Goal: Task Accomplishment & Management: Manage account settings

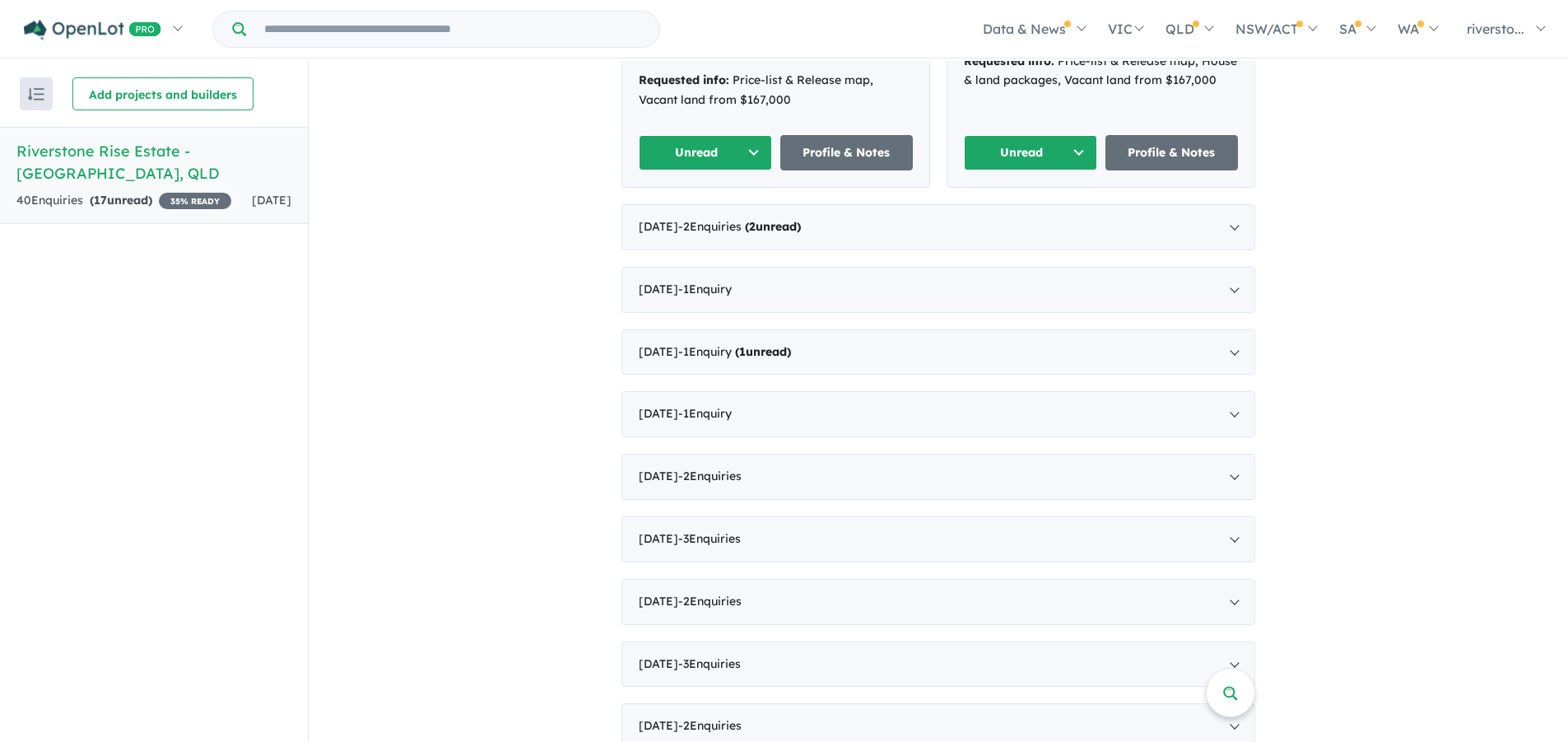
scroll to position [823, 0]
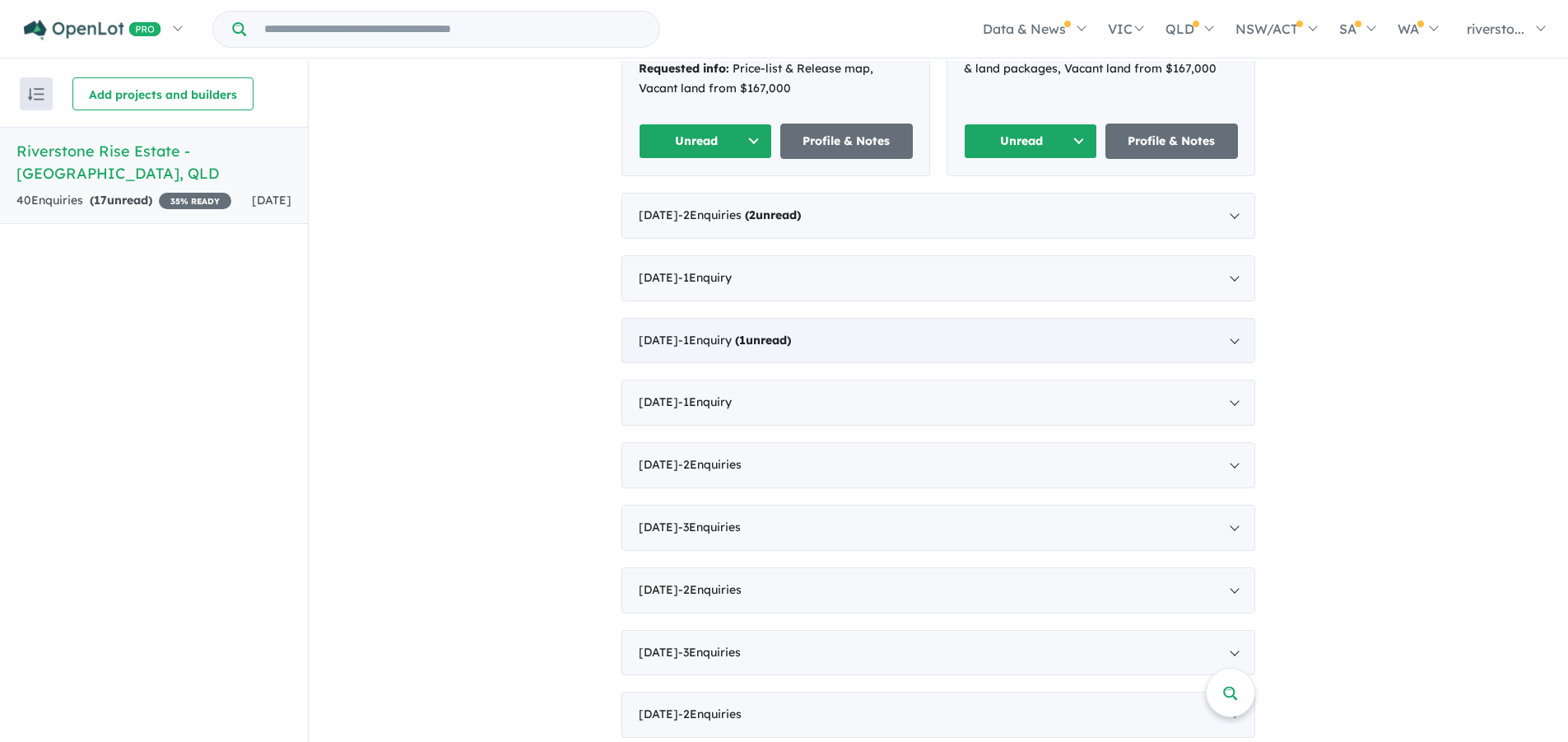
click at [1106, 318] on div "May 2025 - 1 Enquir y ( 1 unread)" at bounding box center [939, 341] width 634 height 47
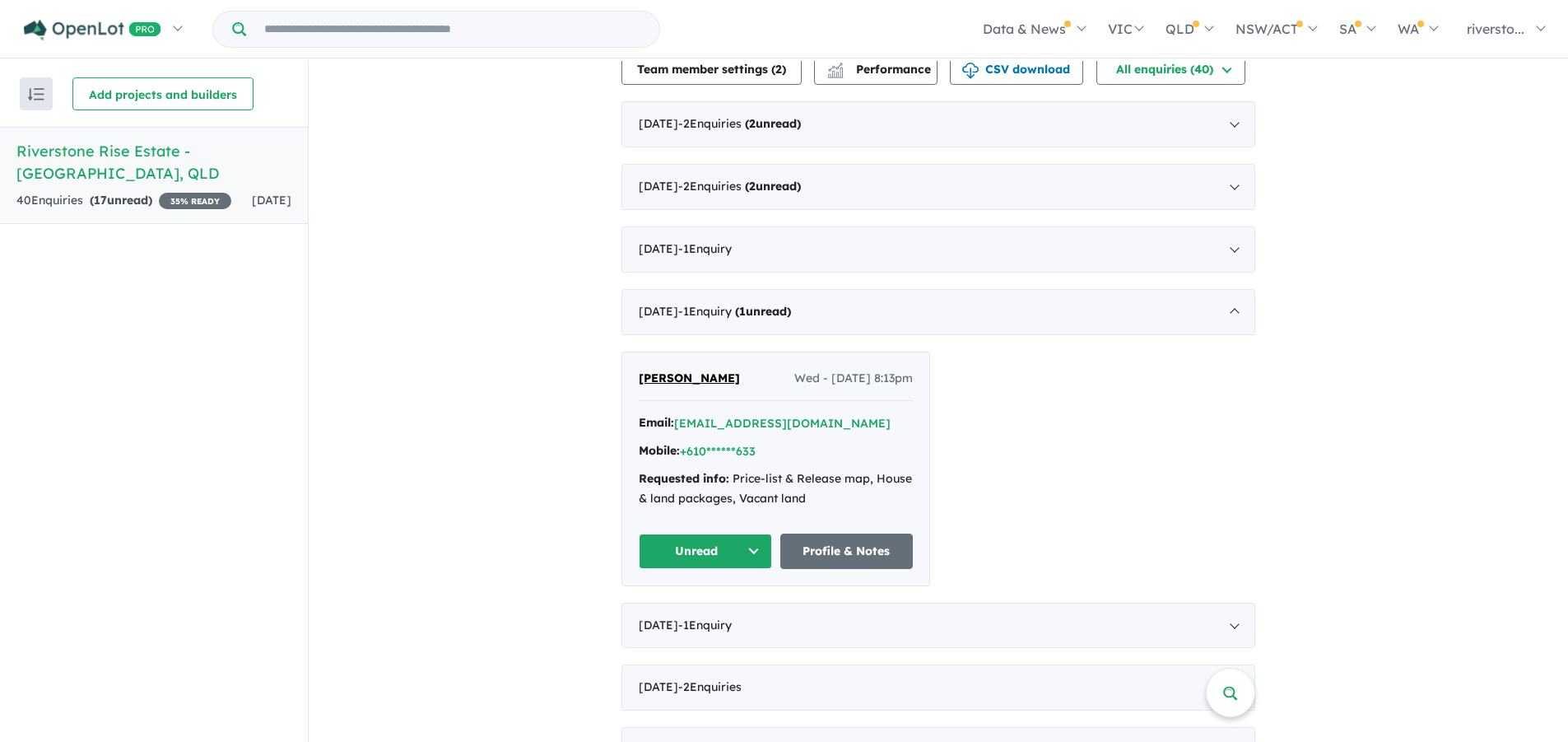
scroll to position [560, 0]
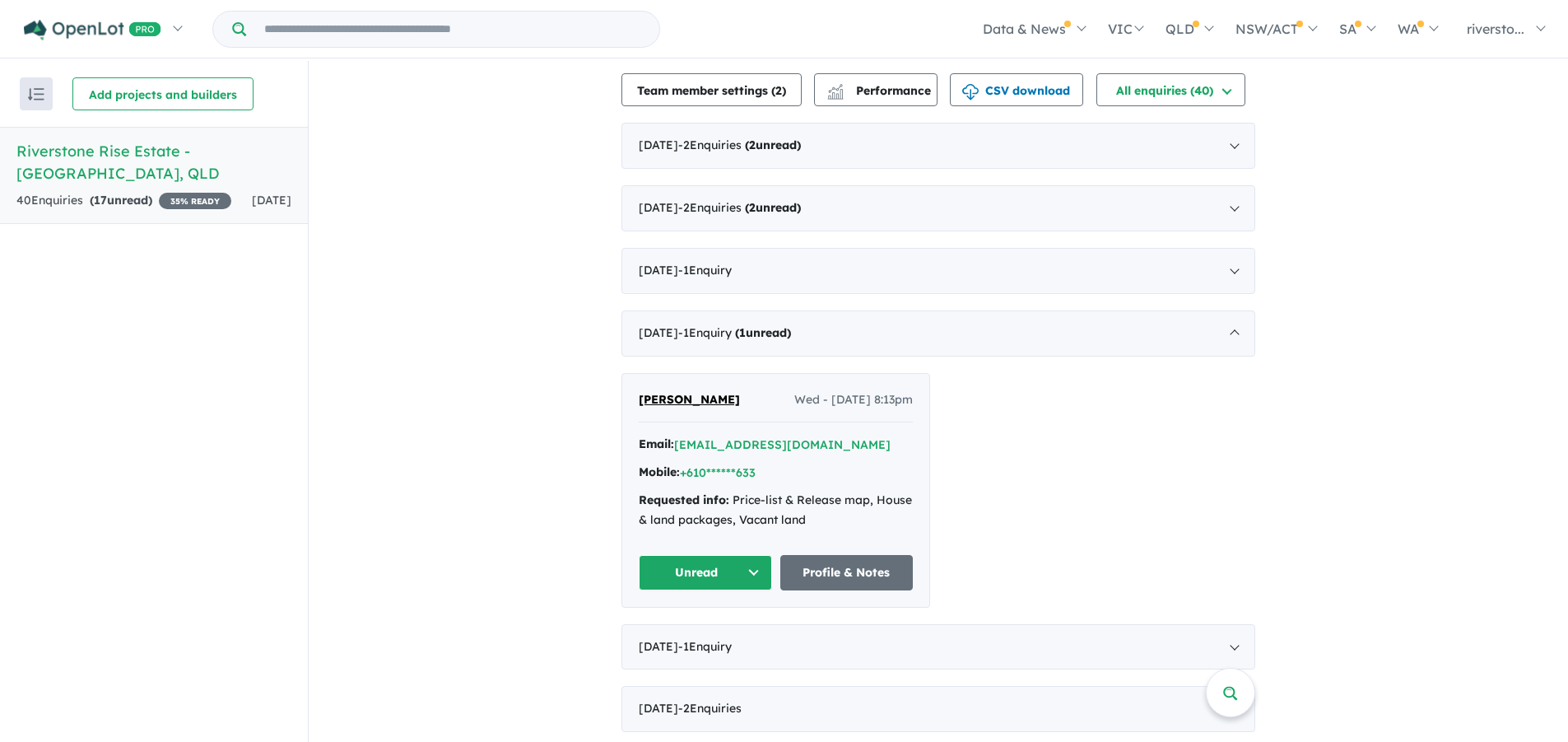
click at [717, 555] on button "Unread" at bounding box center [705, 573] width 134 height 36
click at [759, 437] on button "*****@bigpond.net.au" at bounding box center [782, 445] width 217 height 17
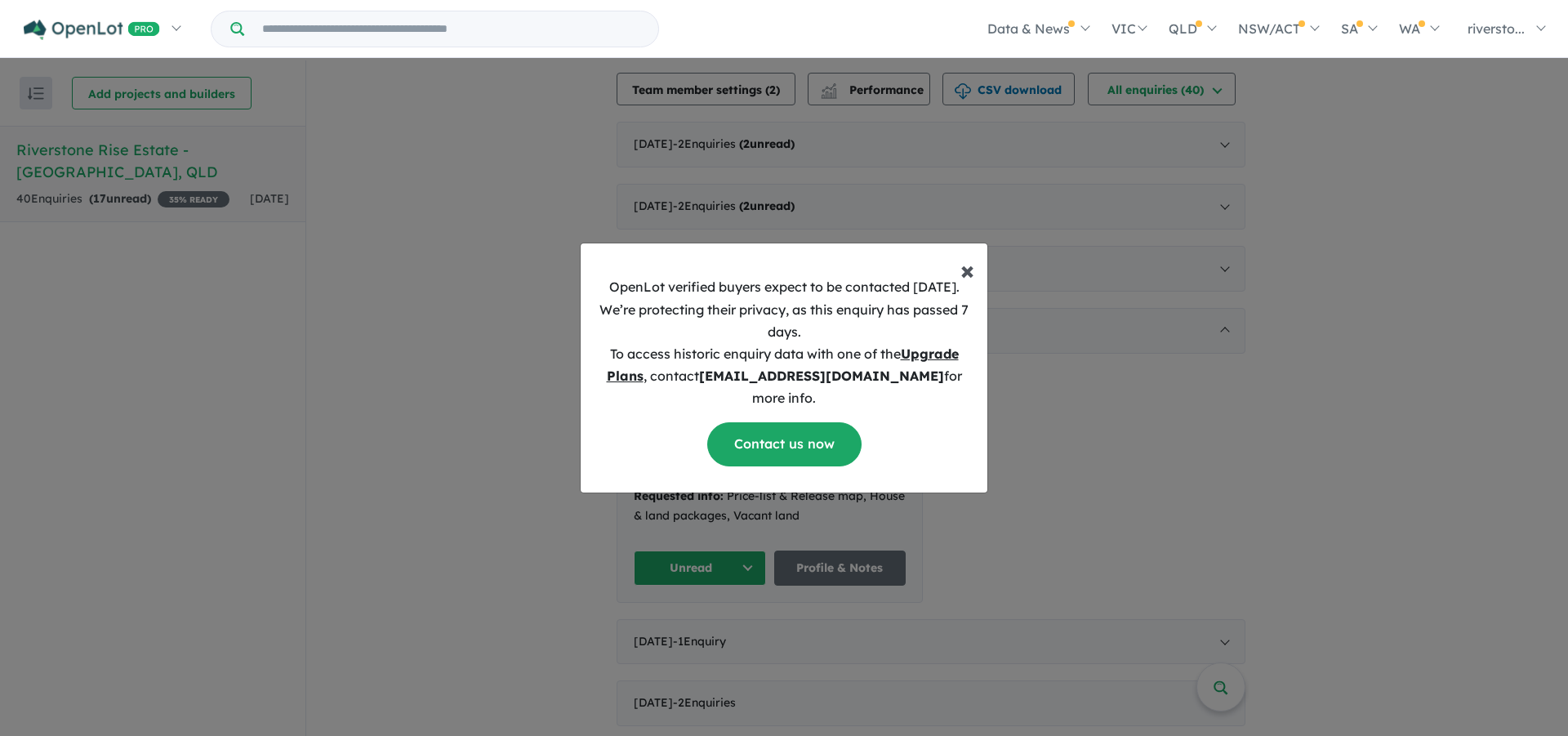
click at [966, 286] on span "×" at bounding box center [967, 269] width 14 height 33
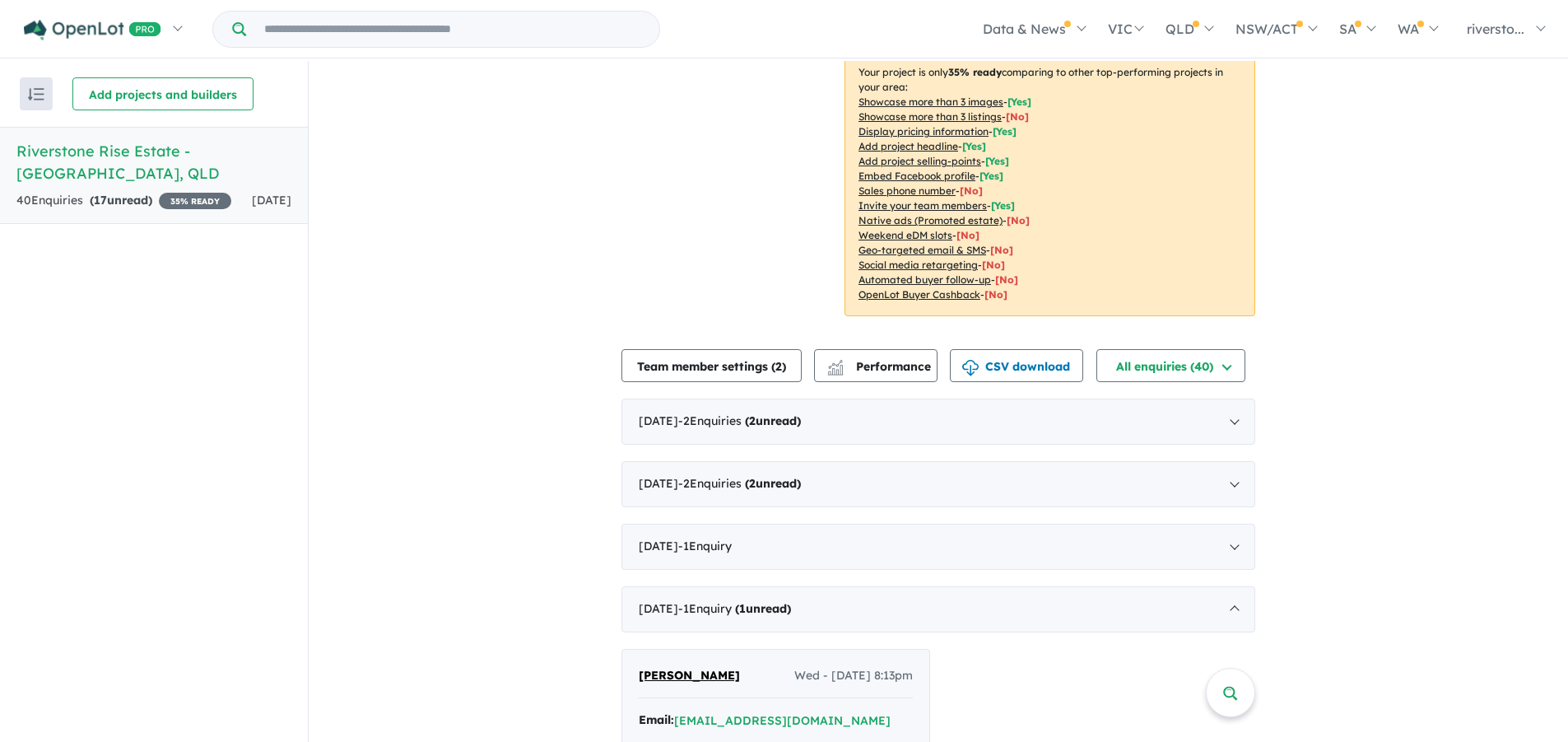
scroll to position [313, 0]
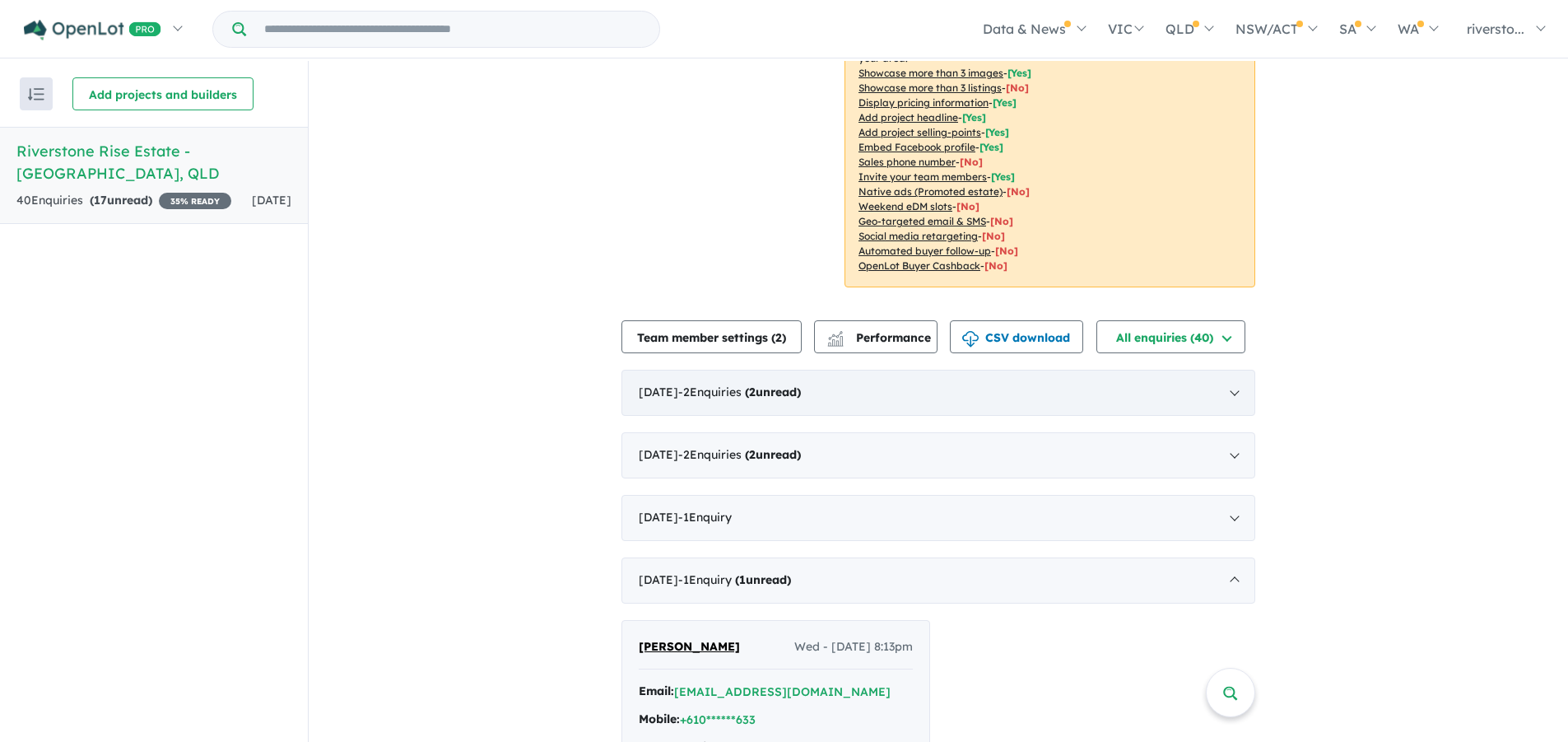
click at [801, 385] on strong "( 2 unread)" at bounding box center [773, 393] width 56 height 15
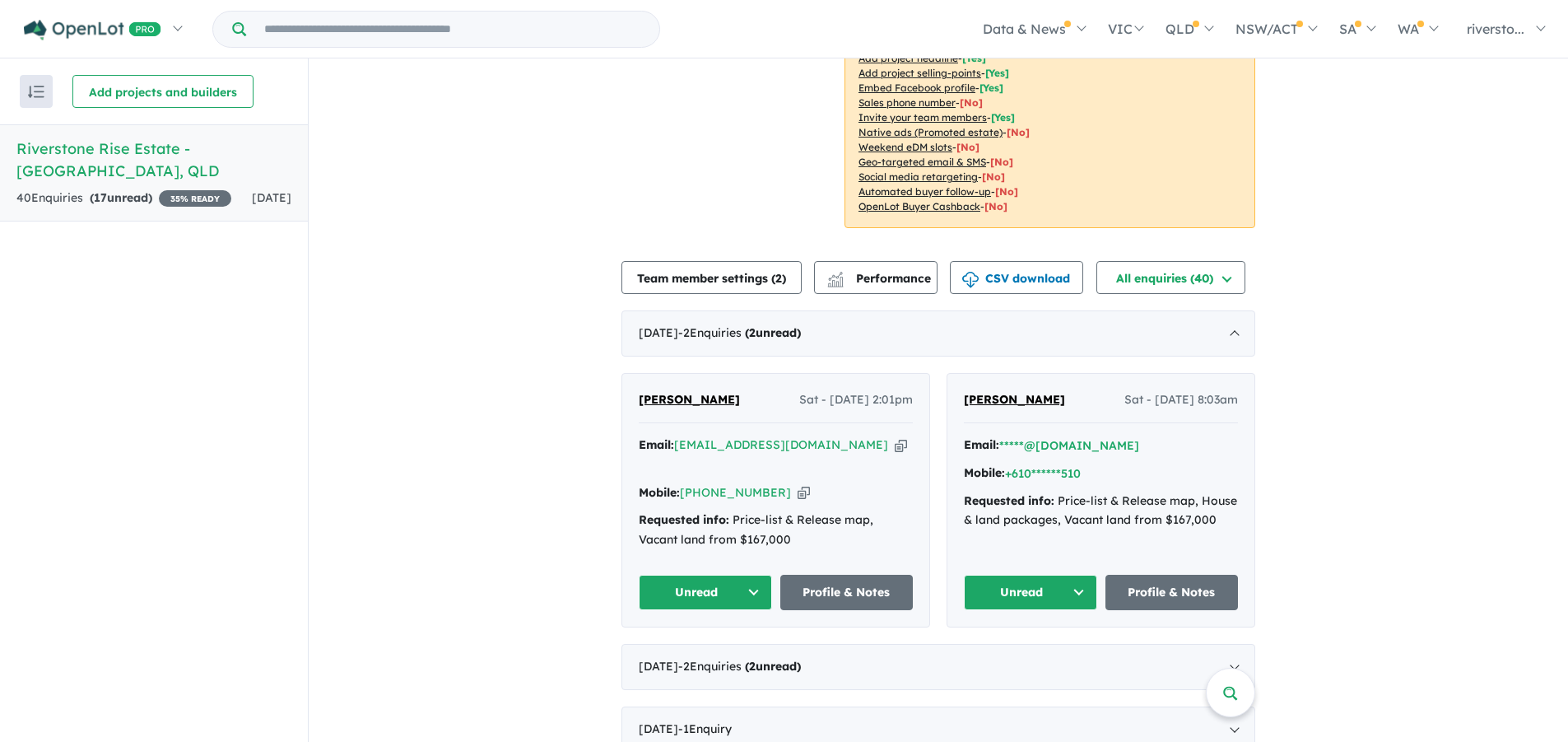
scroll to position [395, 0]
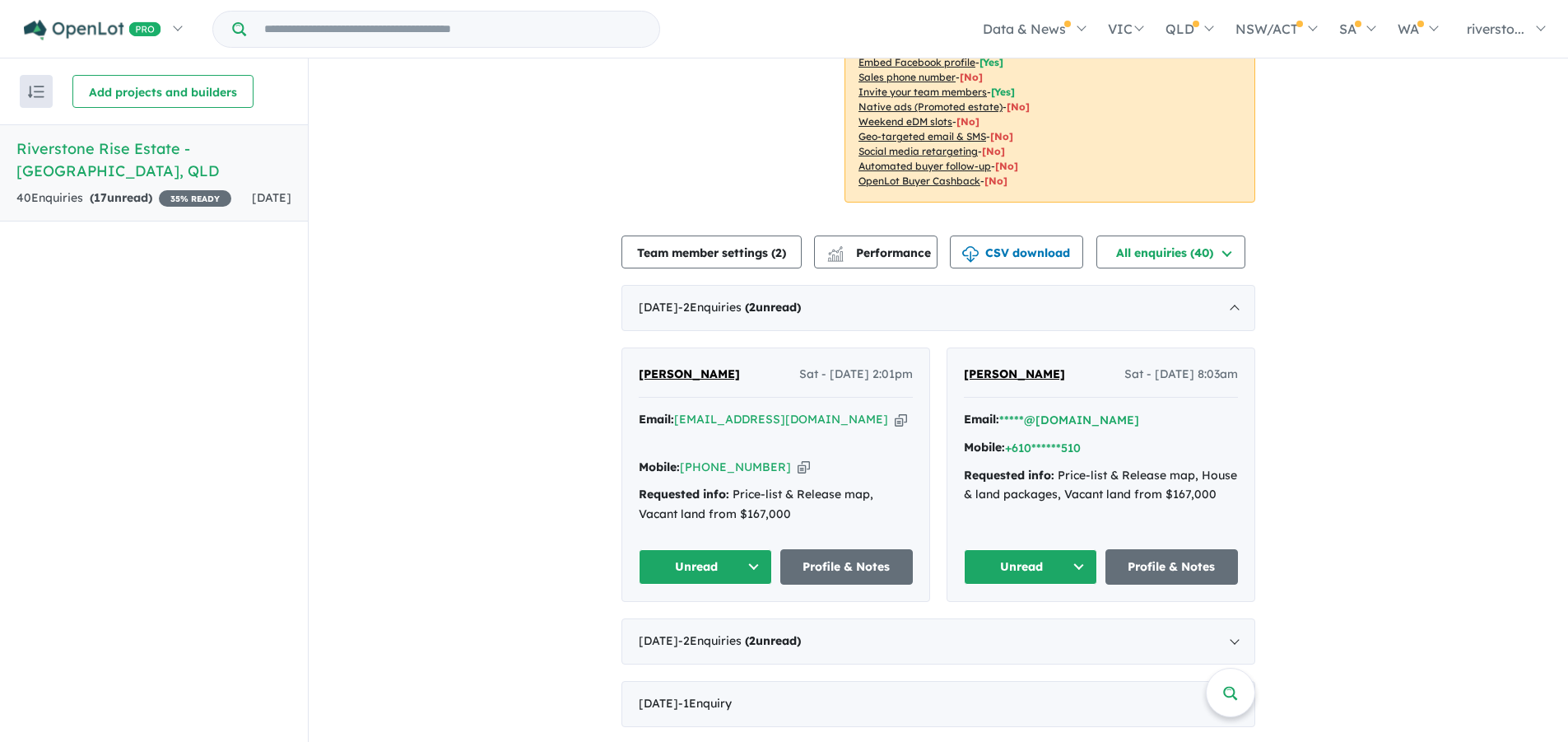
click at [1070, 488] on div "Email: *****@gmail.com Mobile: +610******510 Requested info: Price-list & Relea…" at bounding box center [1101, 462] width 274 height 103
click at [1034, 549] on button "Unread" at bounding box center [1031, 567] width 134 height 36
click at [1079, 549] on button "Unread" at bounding box center [1031, 567] width 134 height 36
click at [1231, 618] on div "September 2025 - 2 Enquir ies ( 2 unread)" at bounding box center [939, 641] width 634 height 47
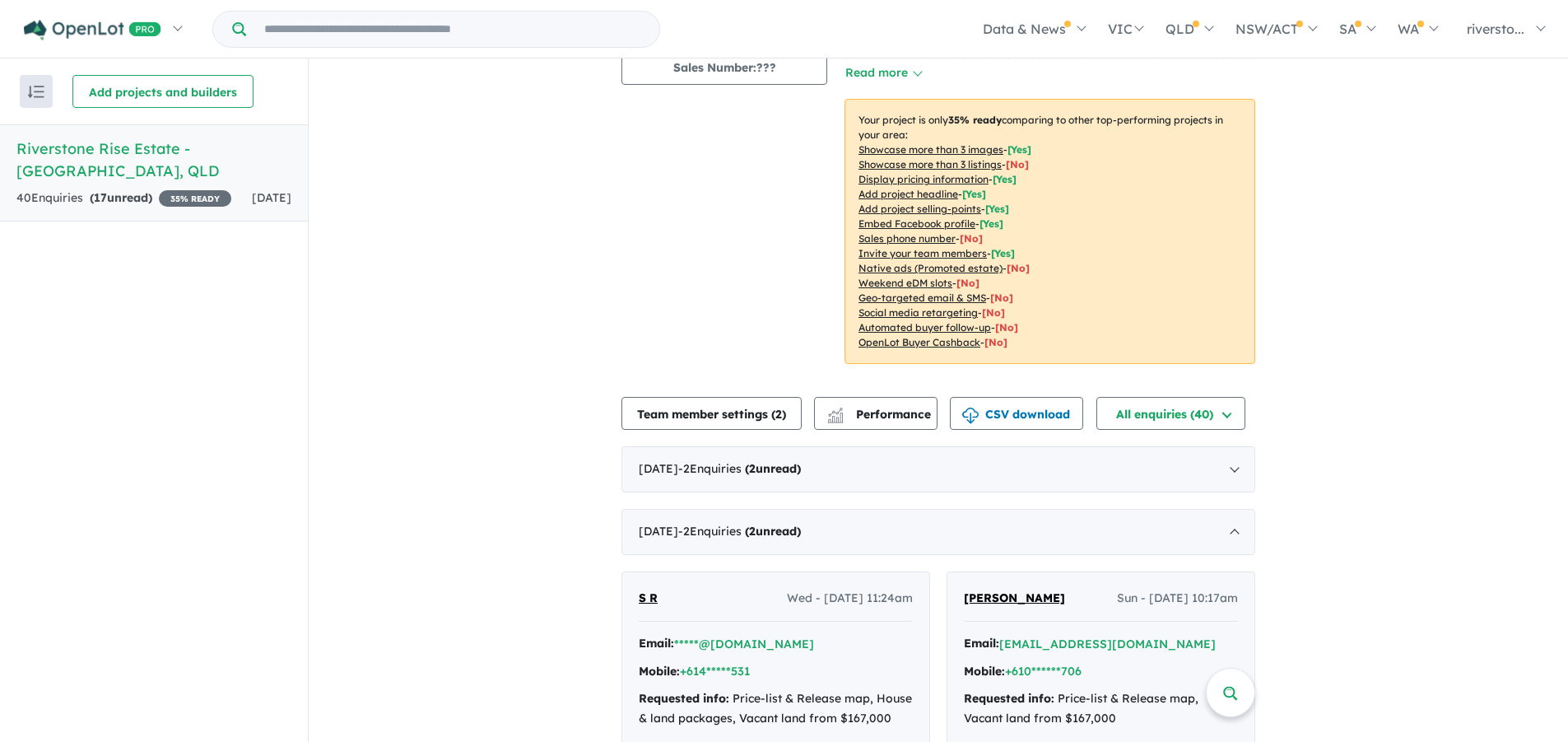
scroll to position [231, 0]
click at [792, 527] on span "- 2 Enquir ies ( 2 unread)" at bounding box center [739, 535] width 123 height 15
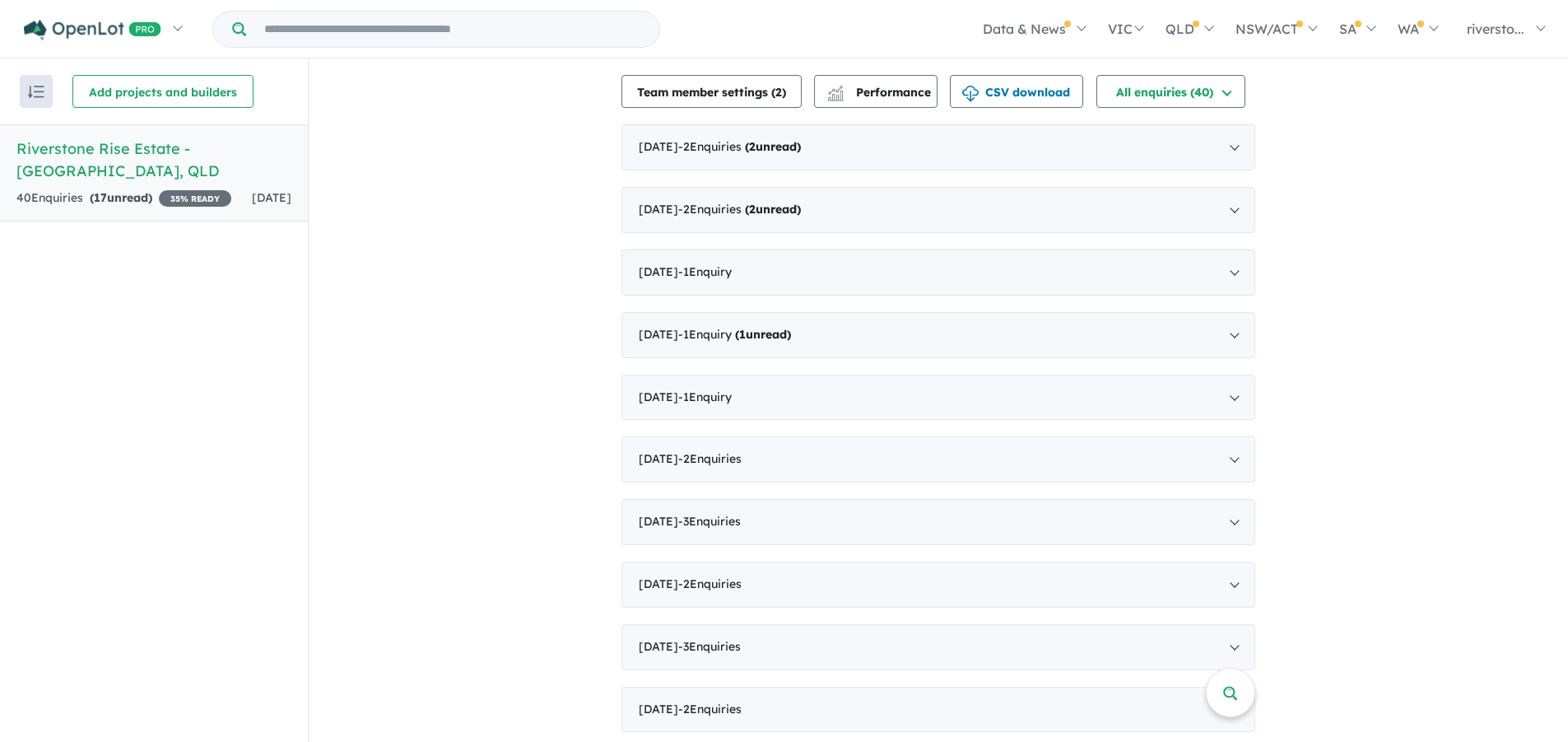
scroll to position [313, 0]
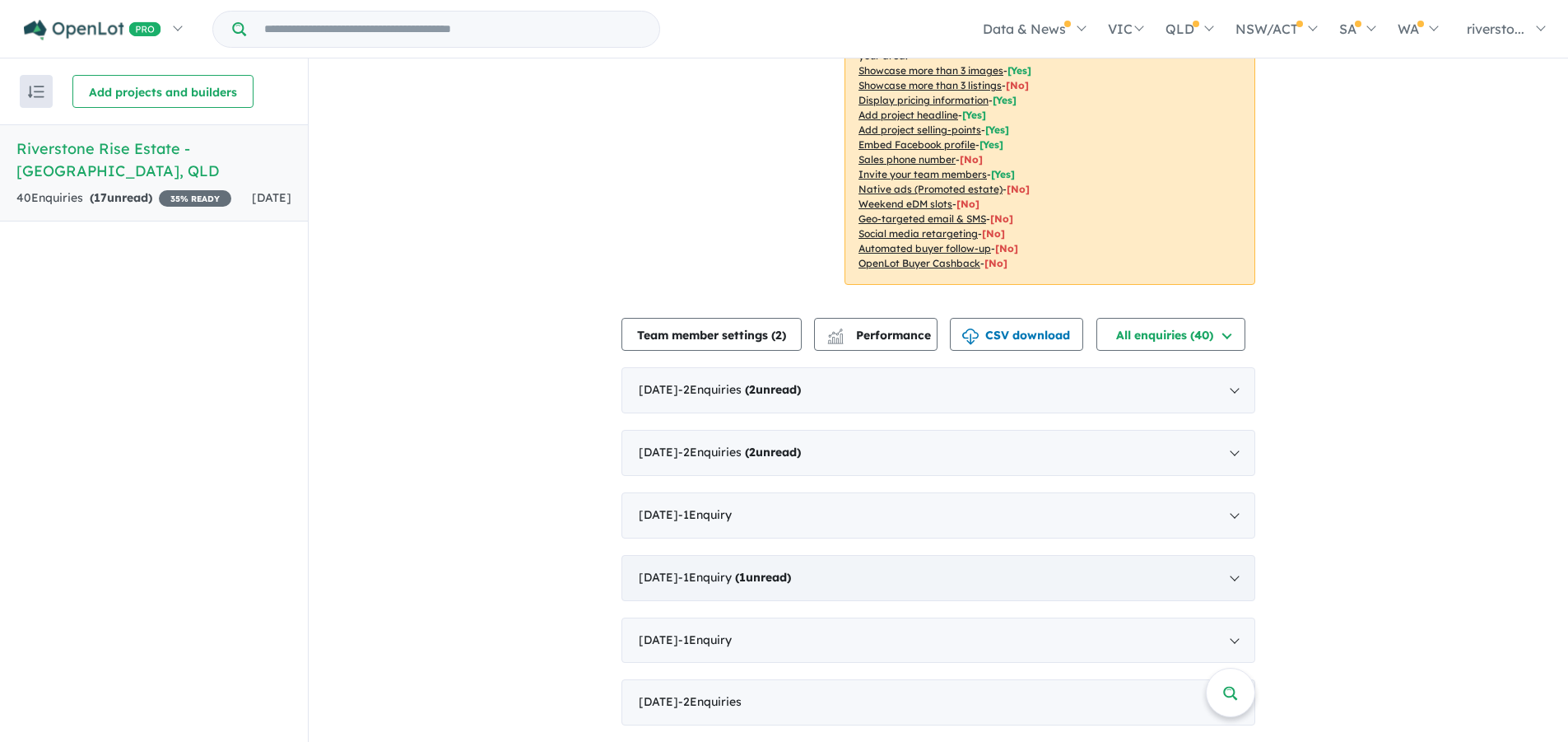
click at [784, 570] on strong "( 1 unread)" at bounding box center [763, 578] width 56 height 15
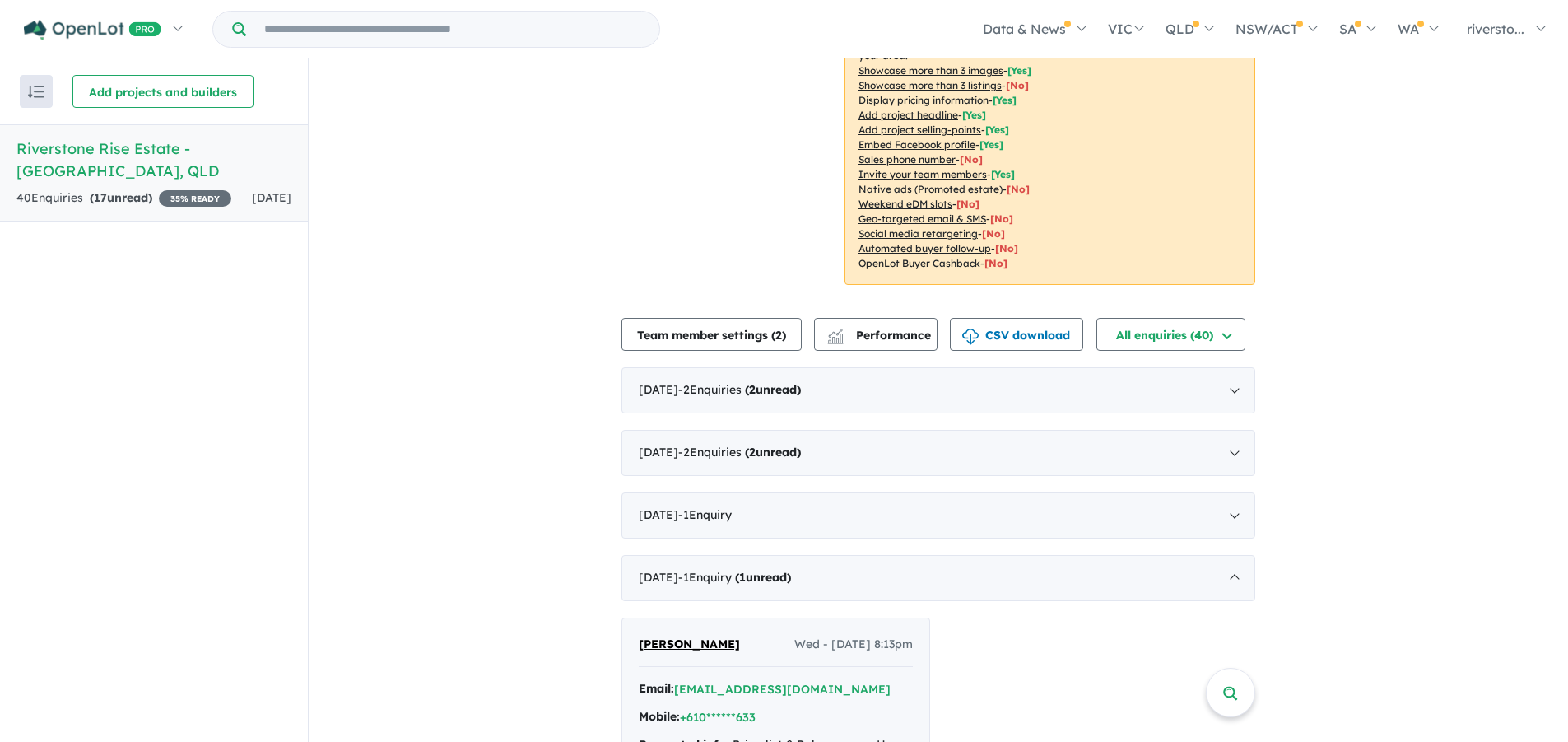
scroll to position [642, 0]
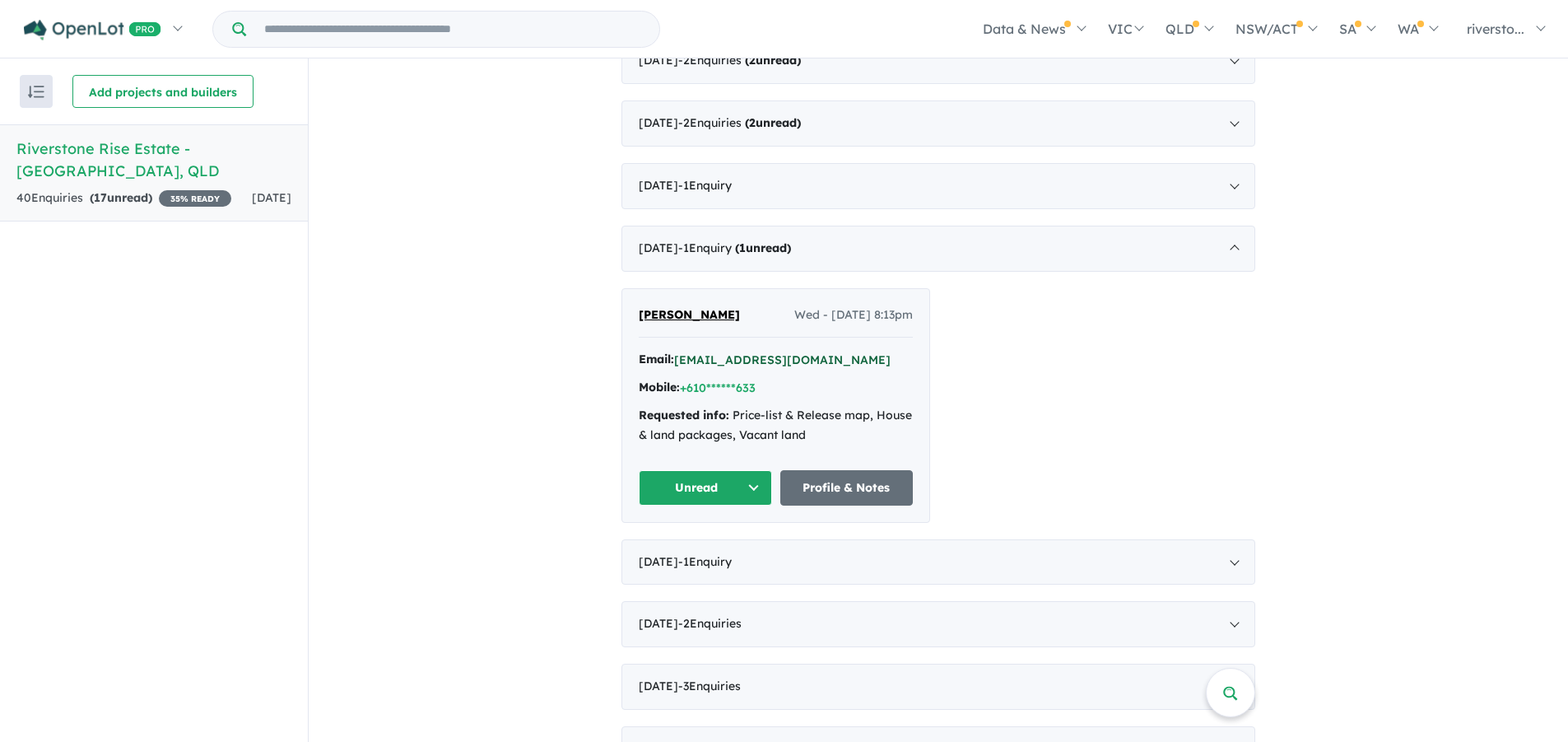
click at [775, 352] on button "*****@bigpond.net.au" at bounding box center [782, 360] width 217 height 17
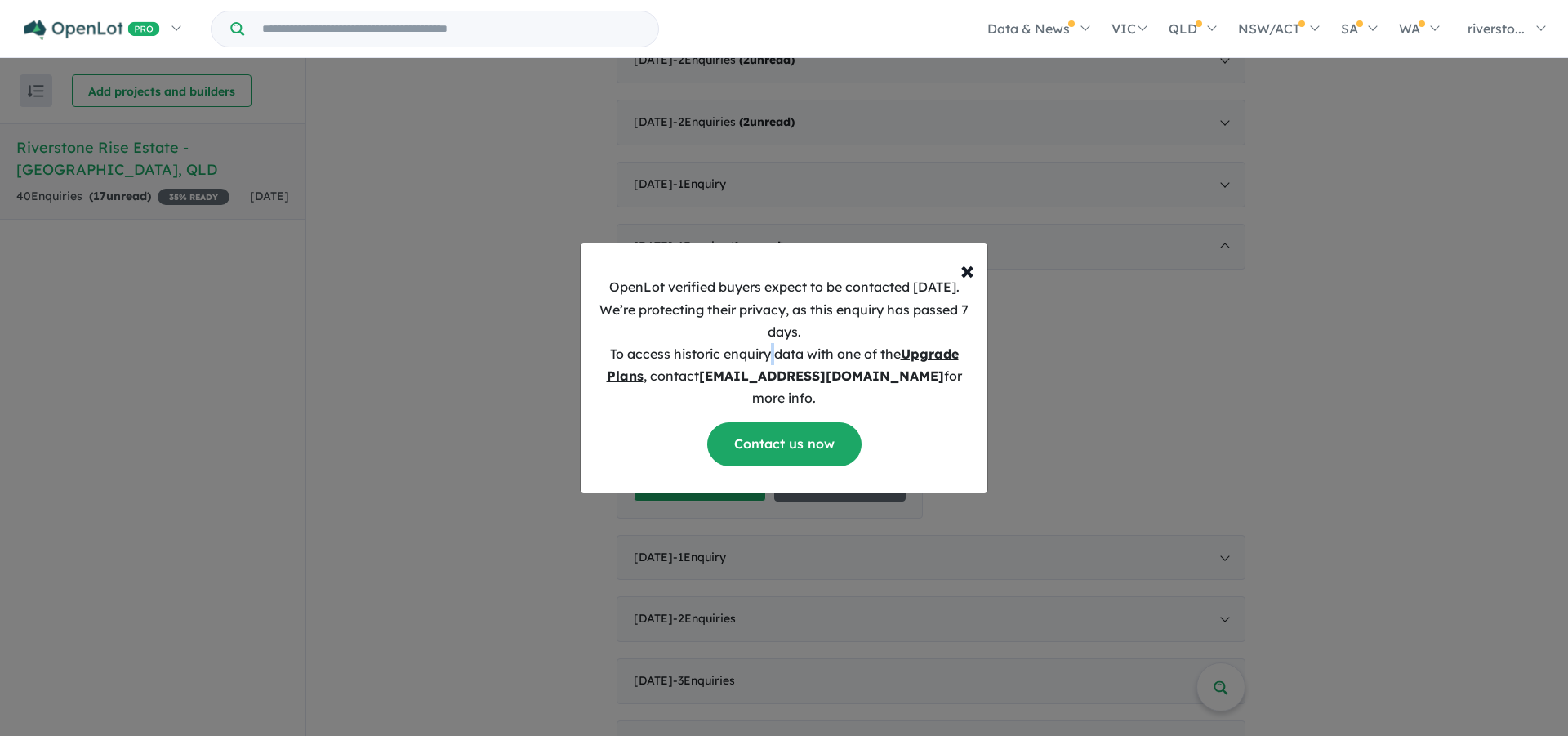
click at [768, 340] on p "OpenLot verified buyers expect to be contacted within 1 week. We’re protecting …" at bounding box center [784, 342] width 381 height 133
click at [964, 279] on span "×" at bounding box center [967, 269] width 14 height 33
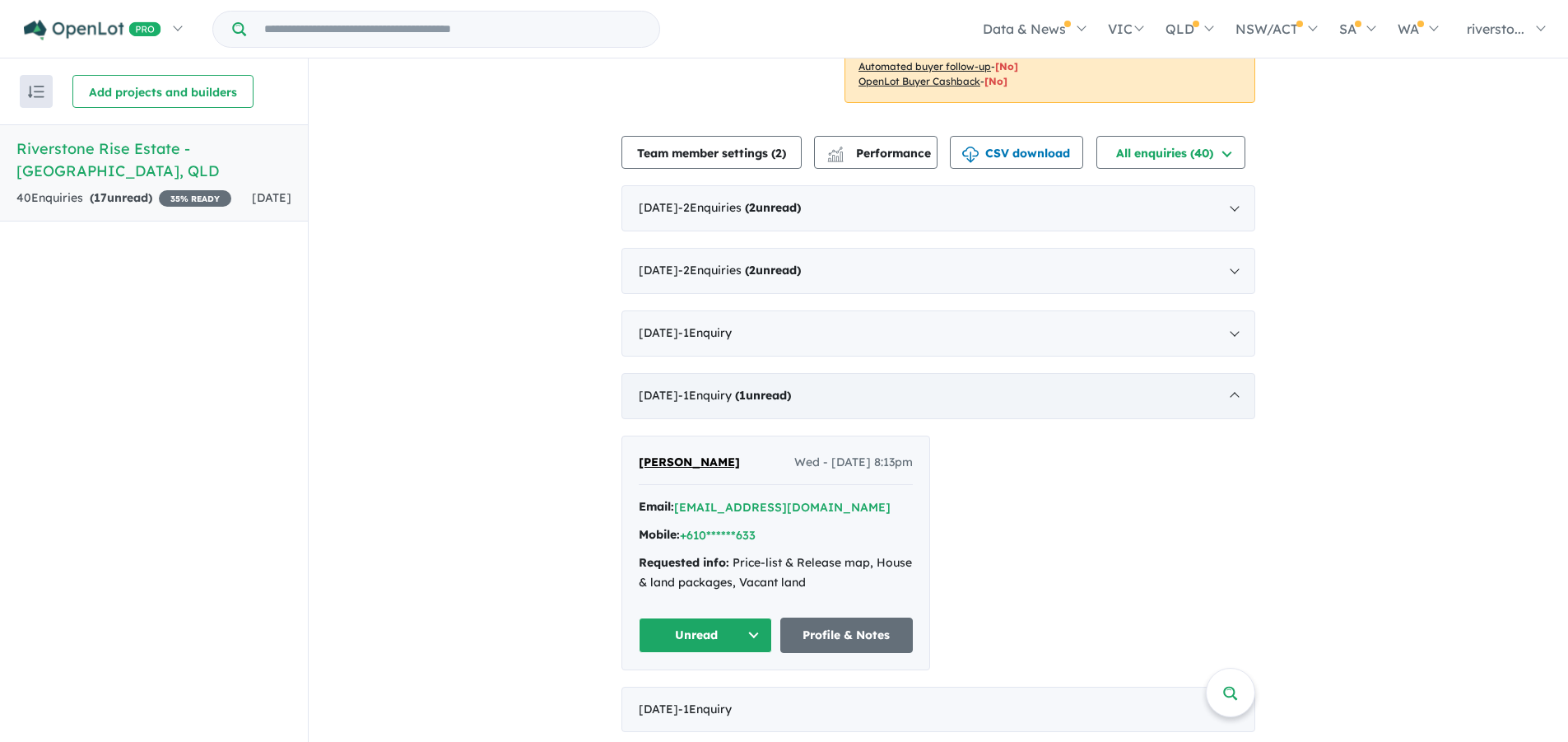
scroll to position [478, 0]
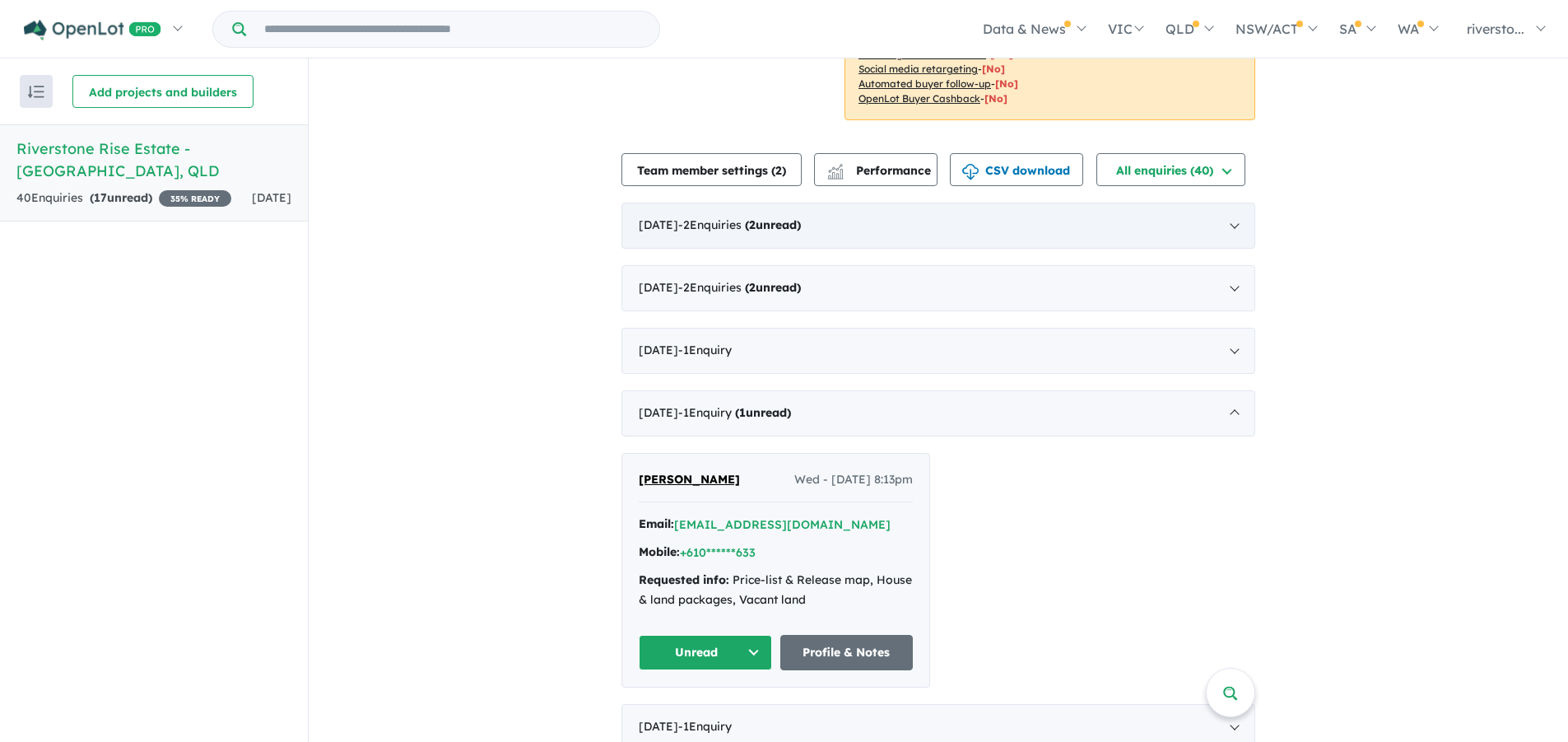
click at [760, 217] on span "- 2 Enquir ies ( 2 unread)" at bounding box center [739, 225] width 123 height 15
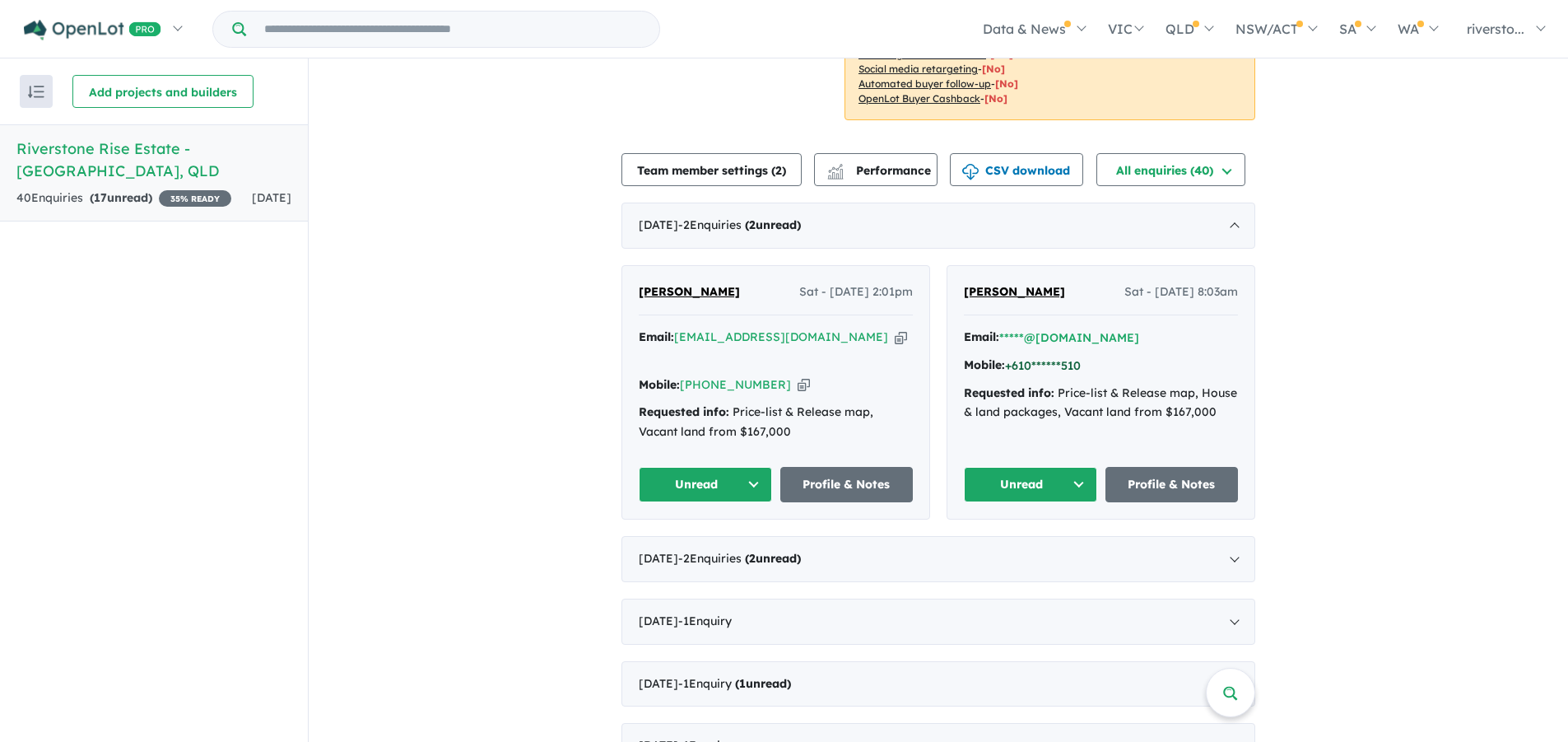
click at [1041, 357] on button "+610******510" at bounding box center [1044, 366] width 76 height 17
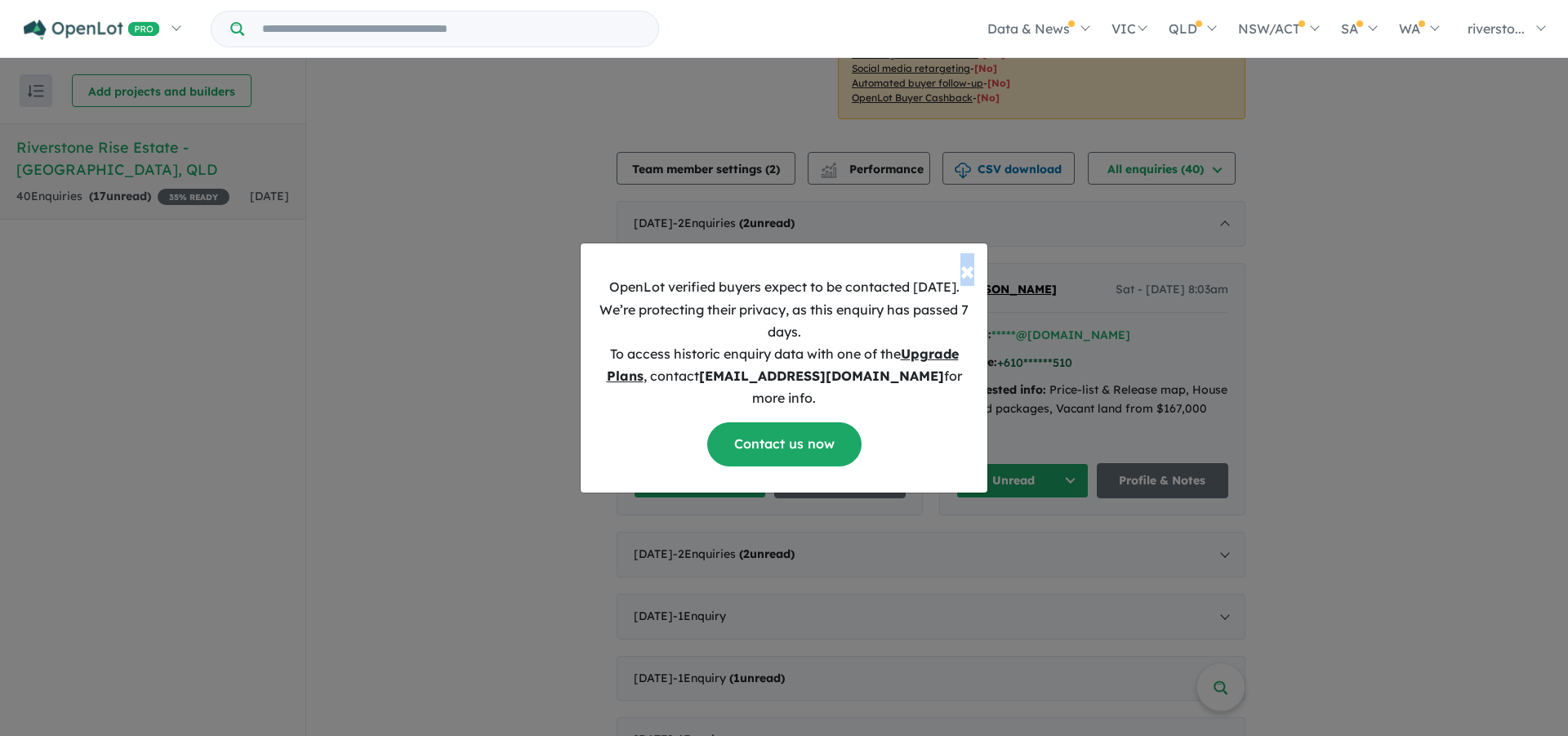
click at [1033, 334] on div "× Close OpenLot verified buyers expect to be contacted within 1 week. We’re pro…" at bounding box center [784, 368] width 1568 height 736
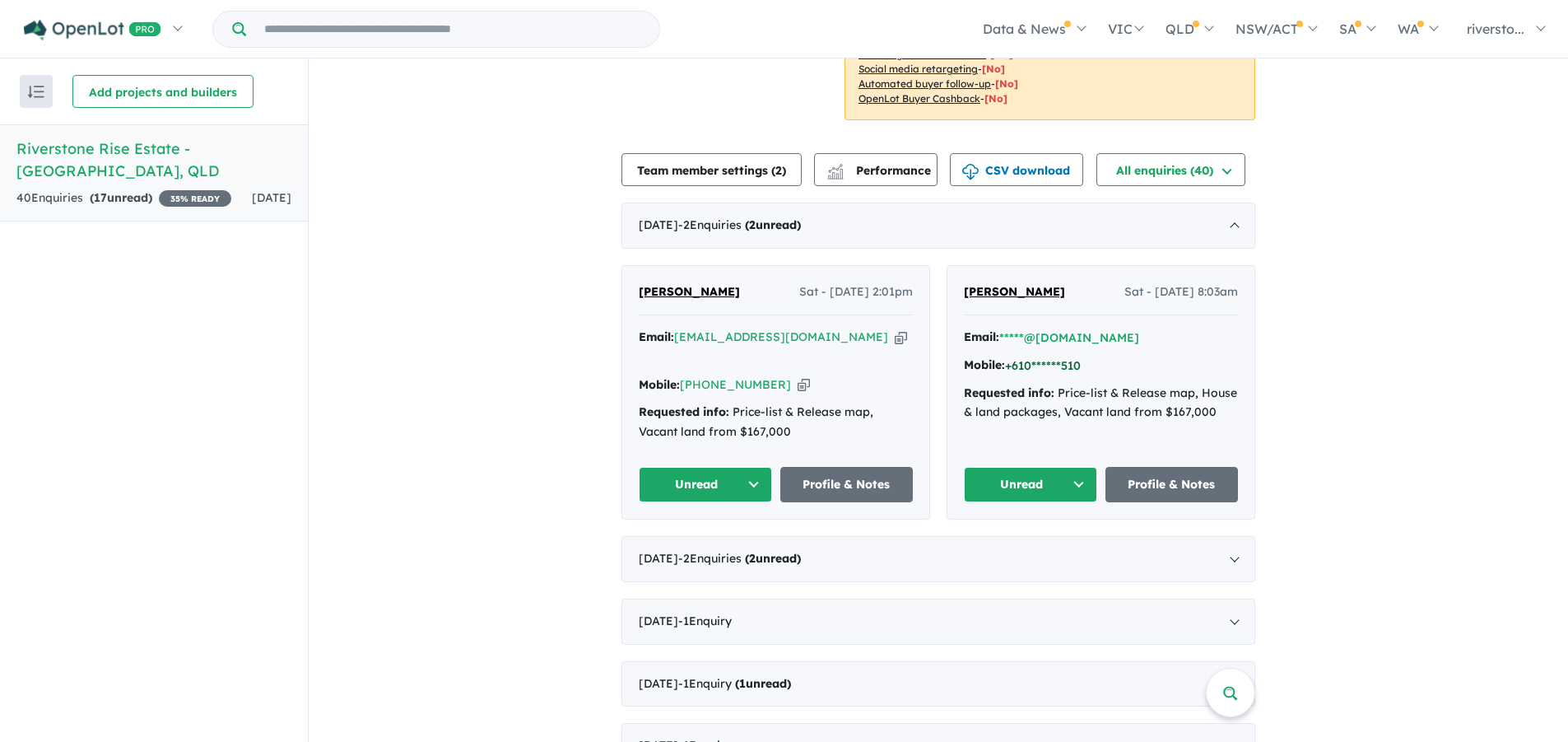
click at [1041, 357] on button "+610******510" at bounding box center [1044, 366] width 76 height 17
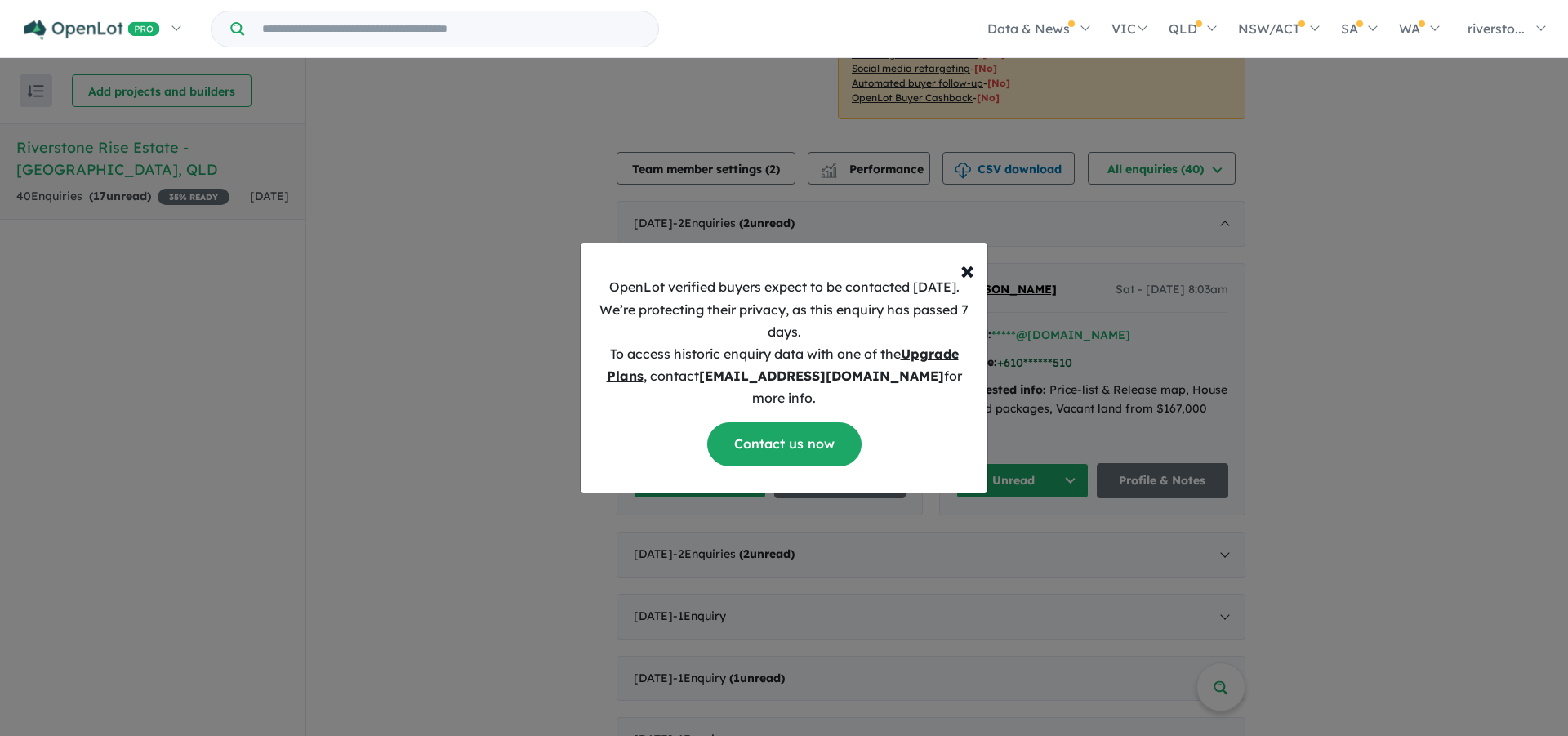
click at [1033, 334] on div "× Close OpenLot verified buyers expect to be contacted within 1 week. We’re pro…" at bounding box center [784, 368] width 1568 height 736
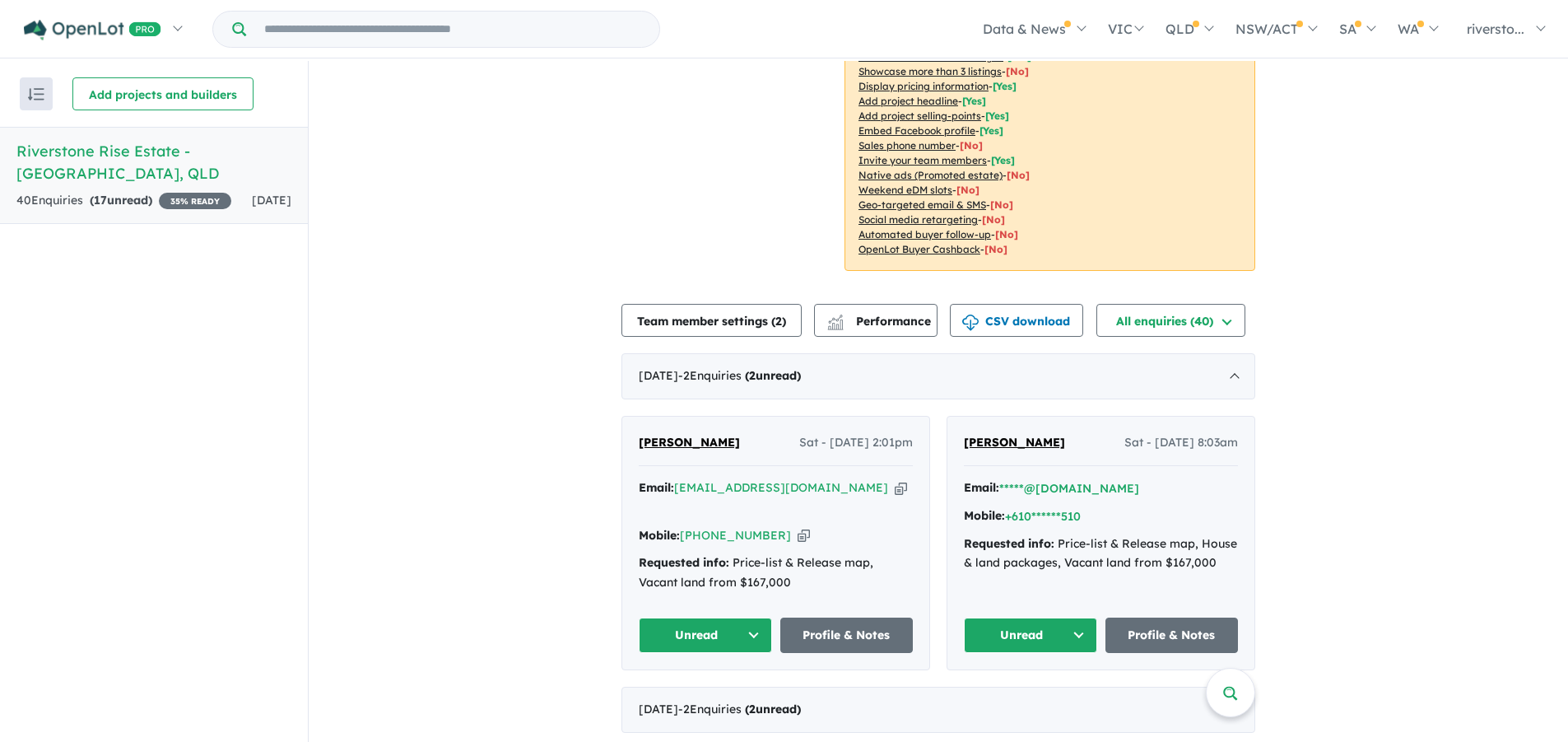
scroll to position [247, 0]
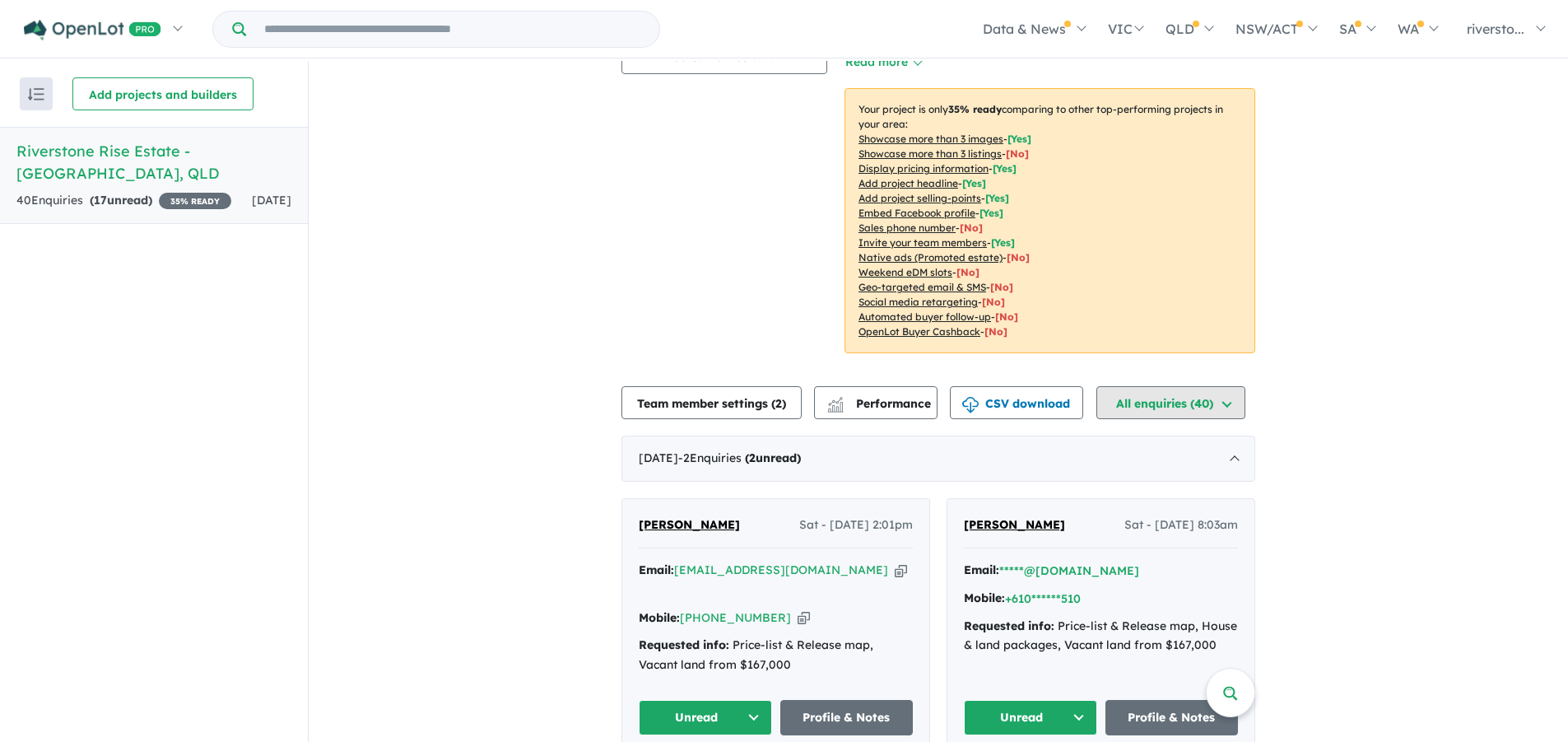
click at [1221, 387] on button "All enquiries ( 40 )" at bounding box center [1171, 403] width 149 height 33
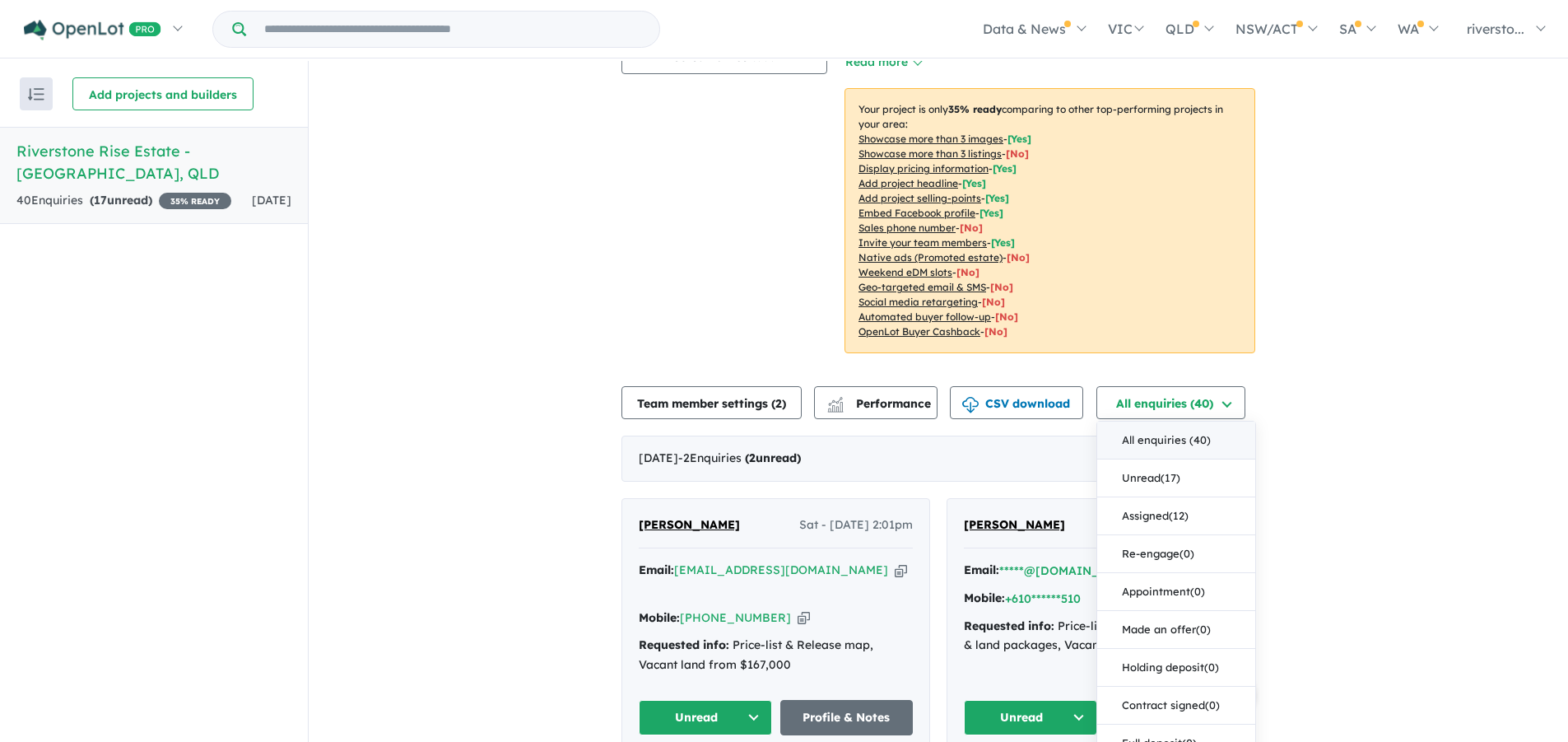
click at [1176, 421] on button "All enquiries ( 40 )" at bounding box center [1176, 440] width 158 height 38
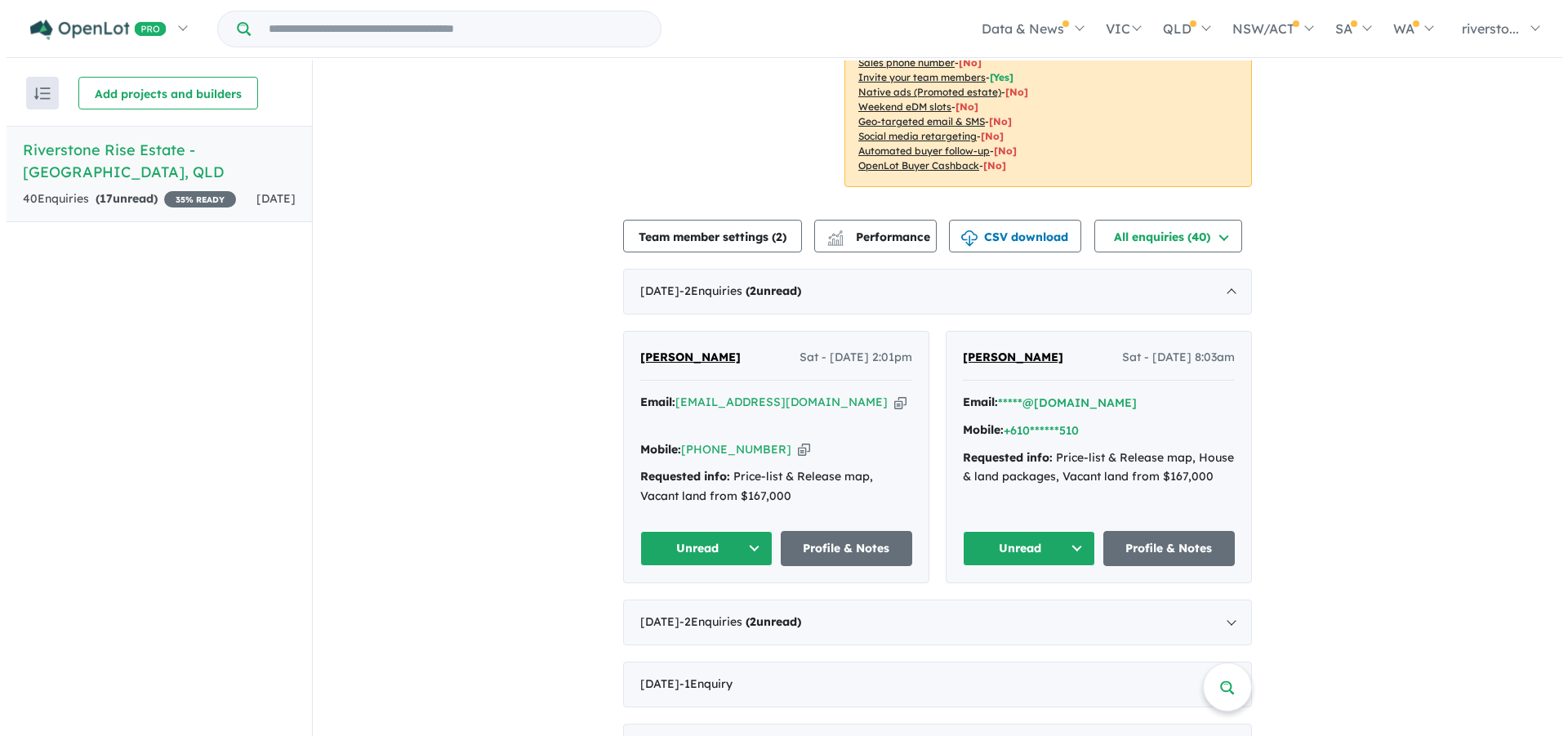
scroll to position [0, 0]
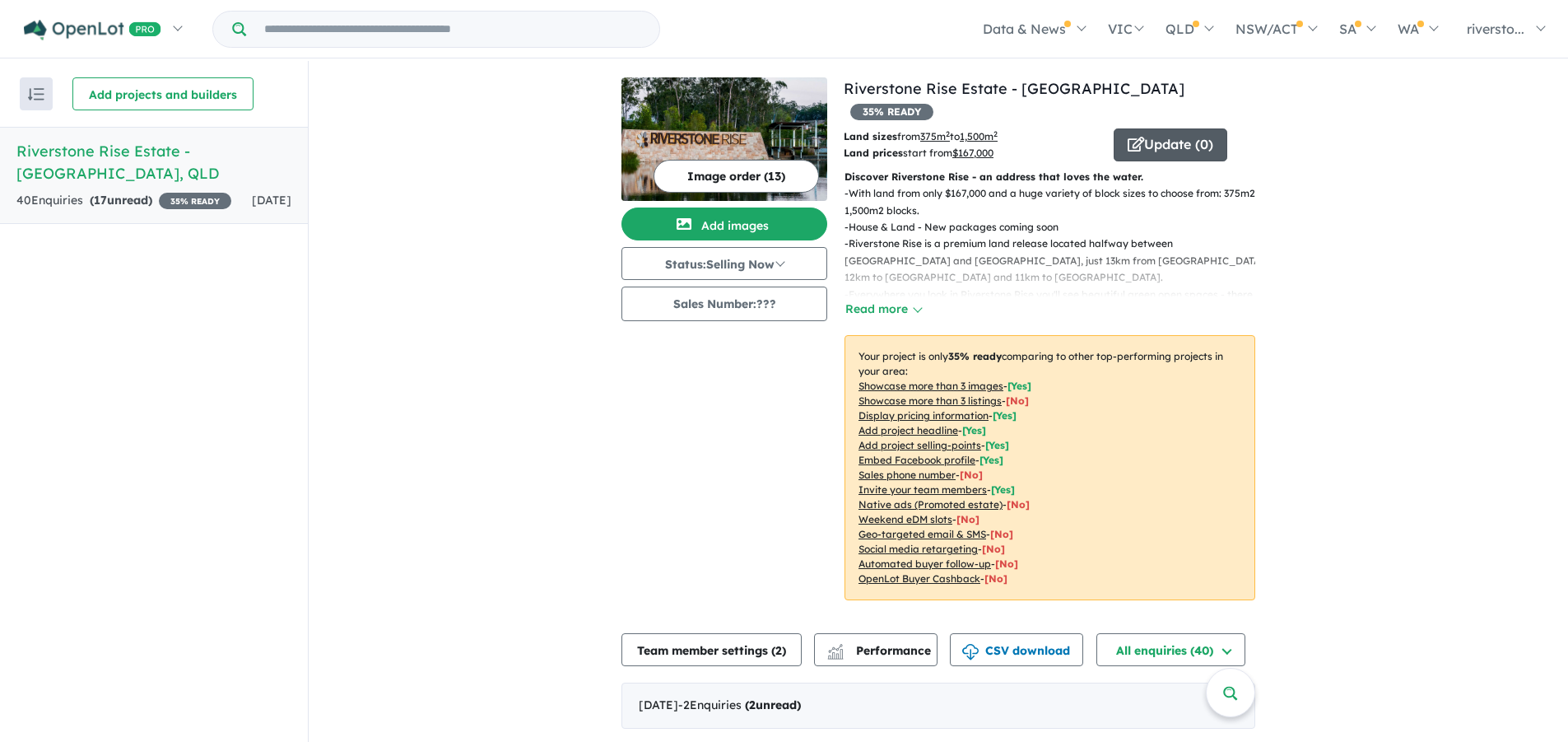
click at [1159, 129] on button "Update ( 0 )" at bounding box center [1171, 145] width 113 height 33
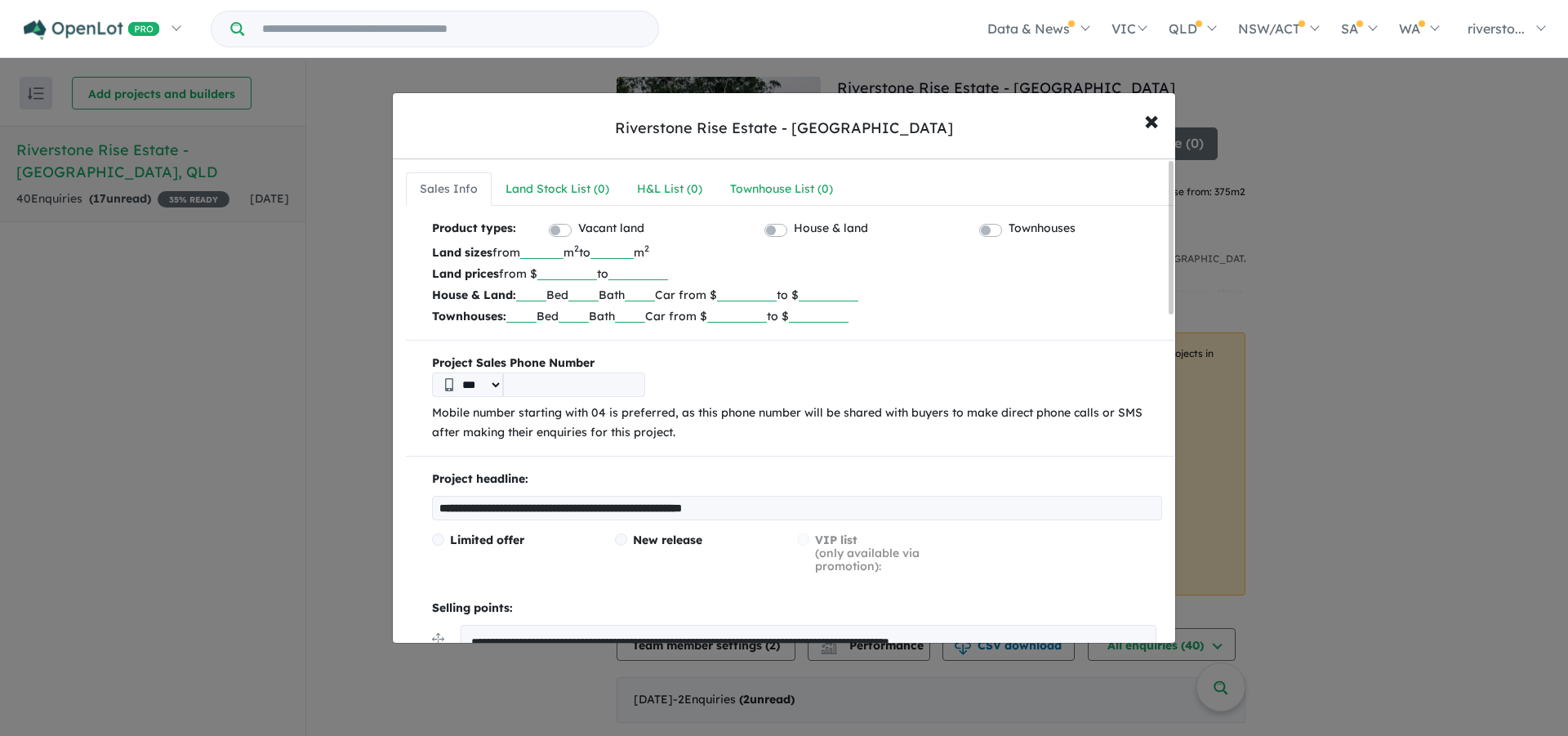
click at [550, 386] on input "tel" at bounding box center [574, 384] width 142 height 24
type input "**********"
click at [1151, 123] on span "×" at bounding box center [1152, 120] width 15 height 35
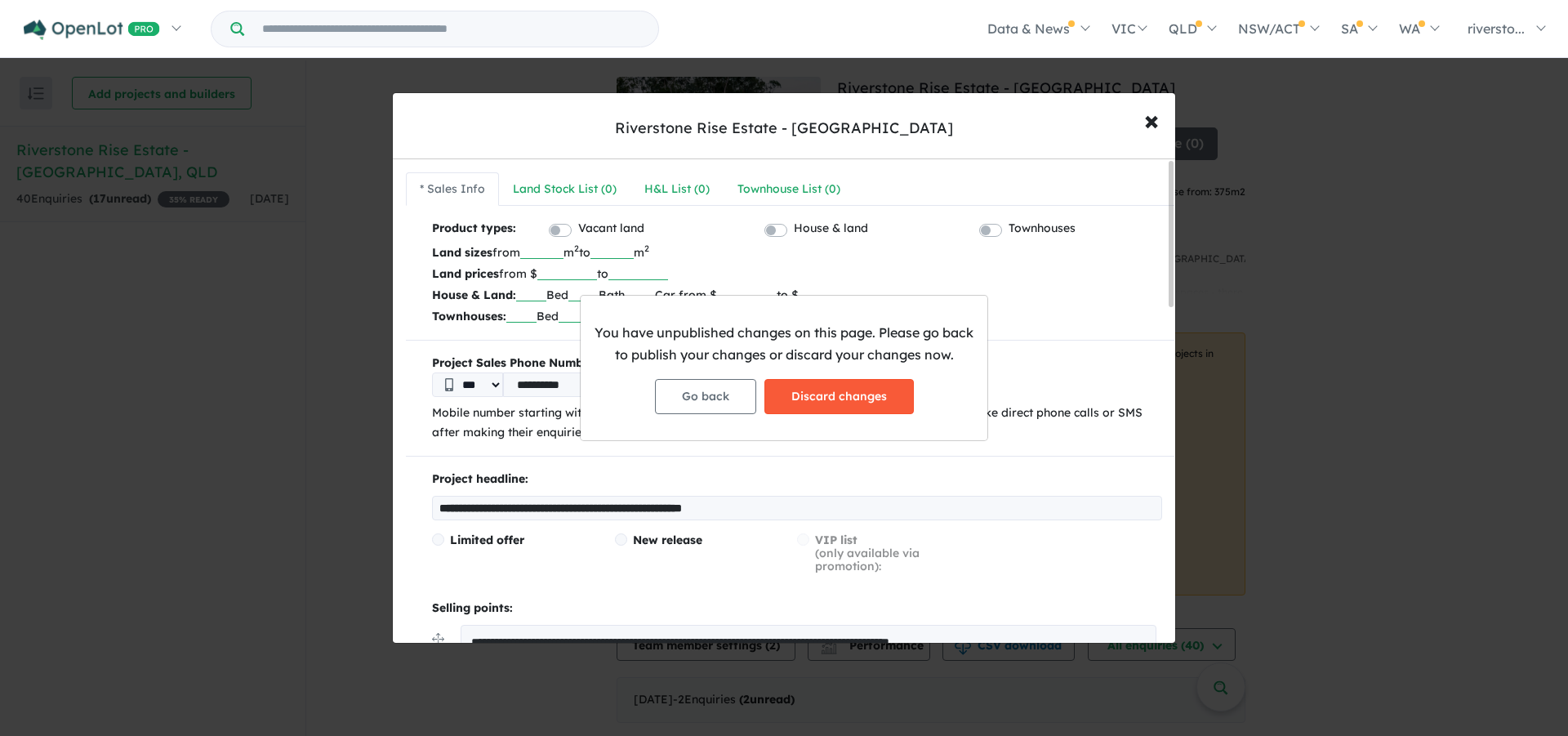
click at [808, 397] on button "Discard changes" at bounding box center [839, 397] width 149 height 35
